Goal: Information Seeking & Learning: Find specific page/section

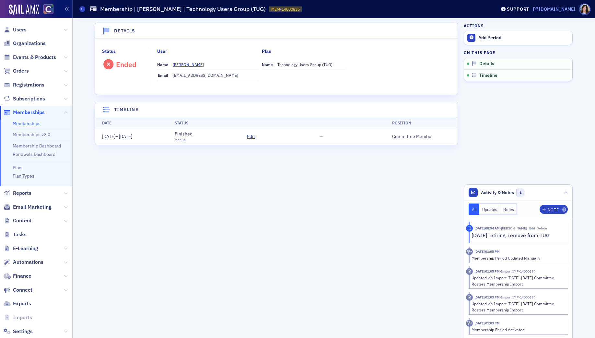
click at [538, 10] on icon at bounding box center [535, 9] width 5 height 5
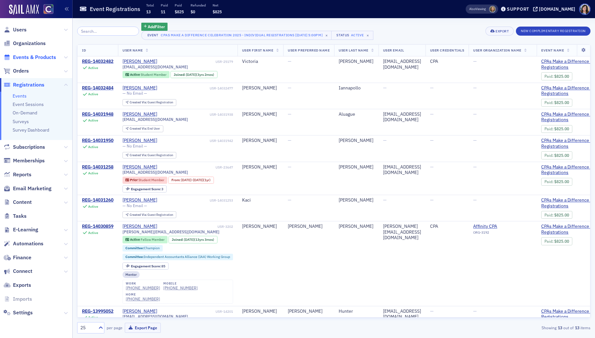
click at [28, 55] on span "Events & Products" at bounding box center [34, 57] width 43 height 7
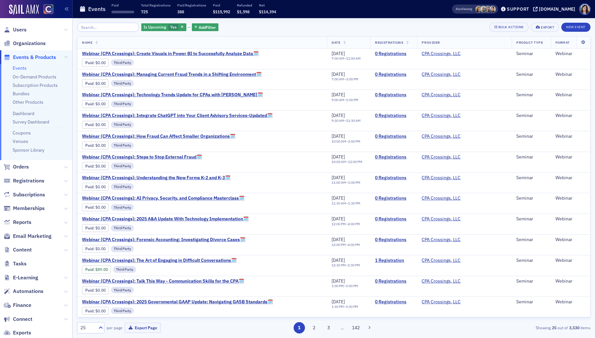
click at [99, 28] on input "search" at bounding box center [108, 27] width 62 height 9
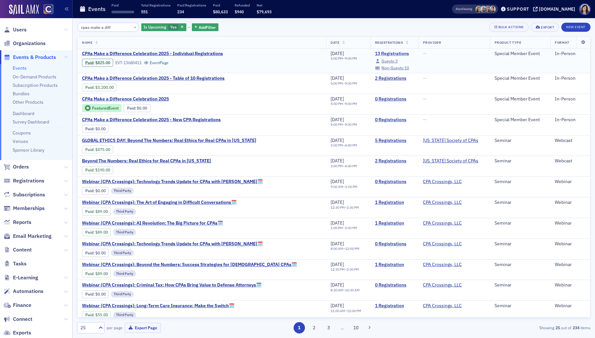
type input "cpas make a diff"
click at [378, 54] on link "13 Registrations" at bounding box center [394, 54] width 39 height 6
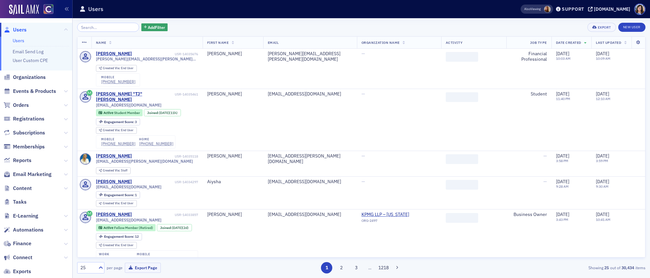
click at [104, 29] on input "search" at bounding box center [108, 27] width 62 height 9
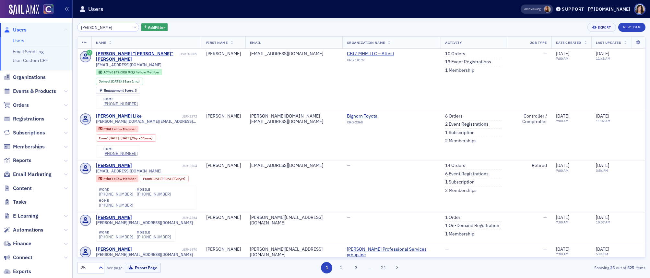
drag, startPoint x: 108, startPoint y: 28, endPoint x: 64, endPoint y: 26, distance: 43.8
click at [65, 26] on div "Users Users Email Send Log User Custom CPE Organizations Events & Products Orde…" at bounding box center [325, 139] width 650 height 278
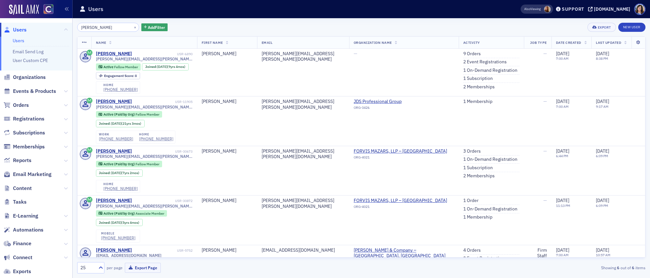
type input "hillary morgid"
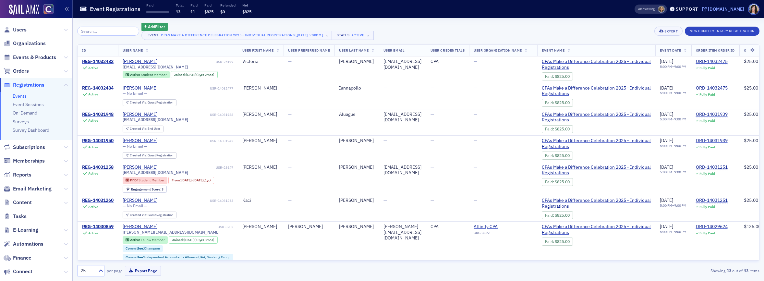
click at [706, 11] on icon at bounding box center [704, 9] width 5 height 5
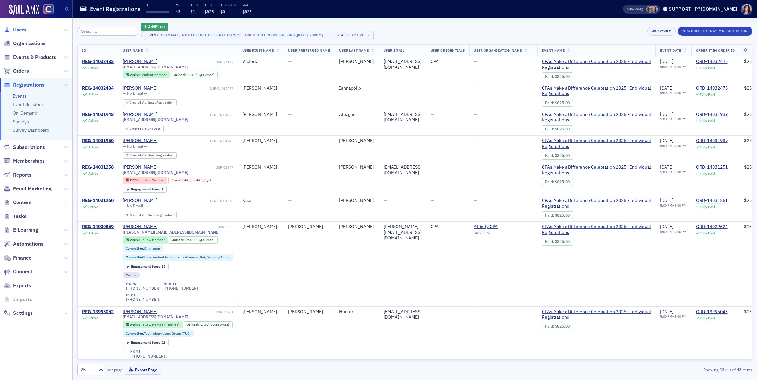
click at [19, 32] on span "Users" at bounding box center [20, 29] width 14 height 7
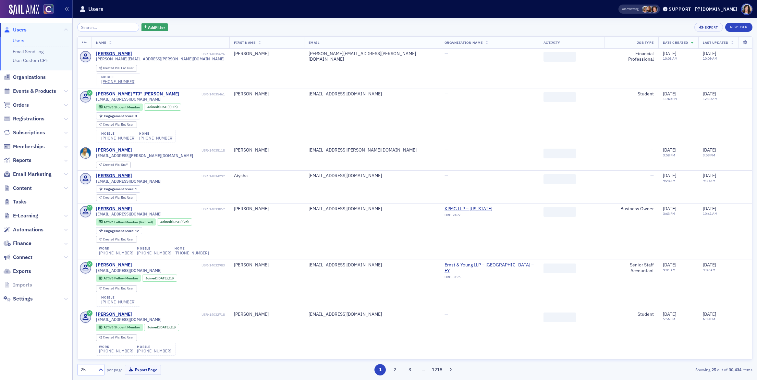
click at [92, 30] on input "search" at bounding box center [108, 27] width 62 height 9
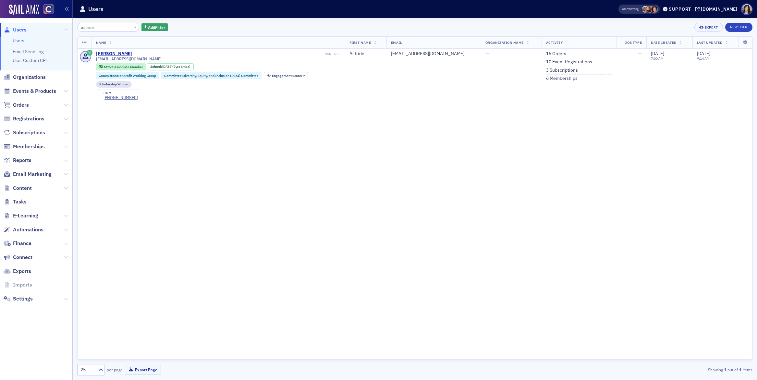
type input "astride"
